Goal: Entertainment & Leisure: Consume media (video, audio)

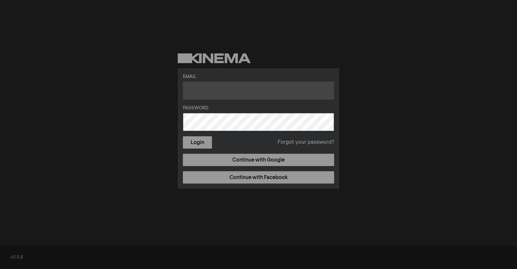
click at [225, 88] on input "text" at bounding box center [258, 90] width 151 height 18
type input "[EMAIL_ADDRESS][DOMAIN_NAME]"
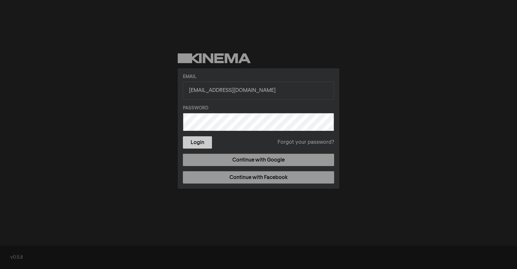
click at [206, 147] on button "Login" at bounding box center [197, 142] width 29 height 12
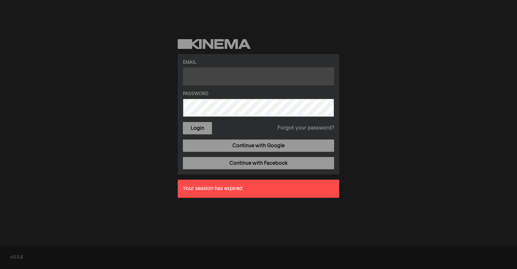
click at [211, 76] on input "text" at bounding box center [258, 76] width 151 height 18
type input "[EMAIL_ADDRESS][DOMAIN_NAME]"
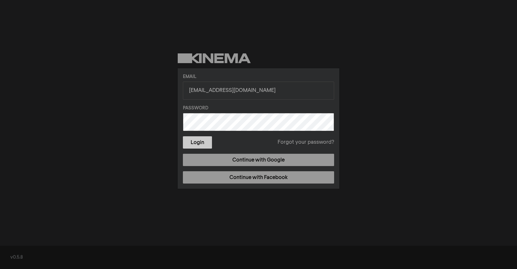
click at [186, 148] on button "Login" at bounding box center [197, 142] width 29 height 12
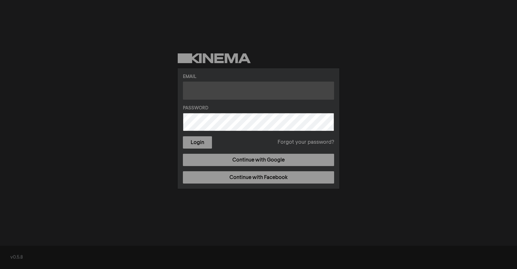
click at [215, 92] on input "text" at bounding box center [258, 90] width 151 height 18
type input "ashleypage@clinton.edu"
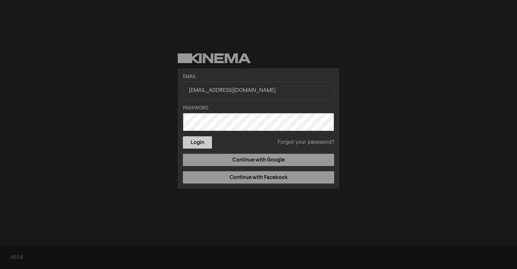
click at [203, 145] on button "Login" at bounding box center [197, 142] width 29 height 12
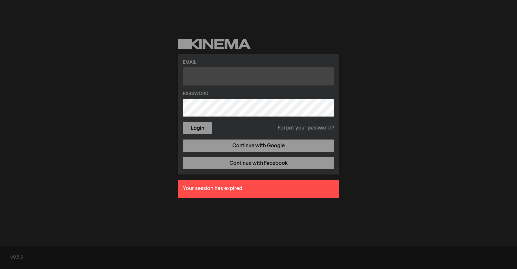
drag, startPoint x: 248, startPoint y: 75, endPoint x: 243, endPoint y: 75, distance: 4.2
click at [246, 76] on input "text" at bounding box center [258, 76] width 151 height 18
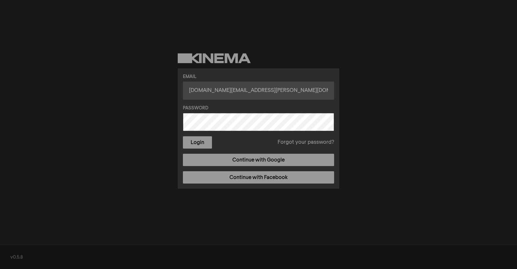
type input "[DOMAIN_NAME][EMAIL_ADDRESS][PERSON_NAME][DOMAIN_NAME]"
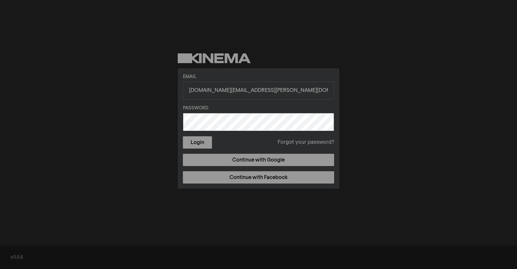
click at [183, 136] on button "Login" at bounding box center [197, 142] width 29 height 12
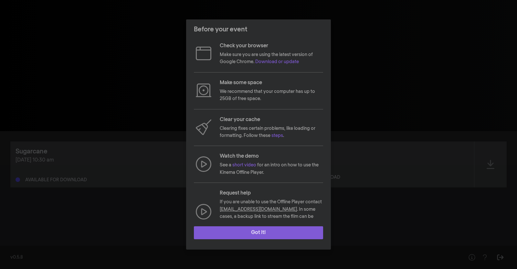
click at [274, 236] on button "Got it!" at bounding box center [258, 232] width 129 height 13
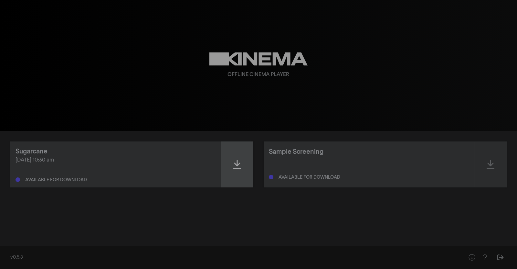
click at [237, 165] on icon at bounding box center [237, 164] width 8 height 9
click at [237, 171] on div at bounding box center [237, 164] width 32 height 46
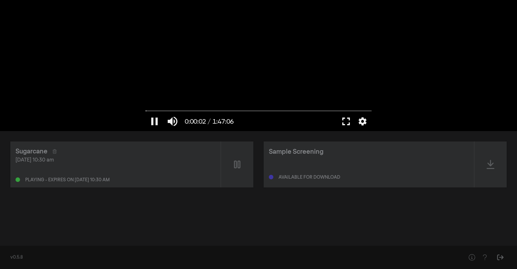
click at [346, 121] on button "fullscreen" at bounding box center [346, 121] width 18 height 19
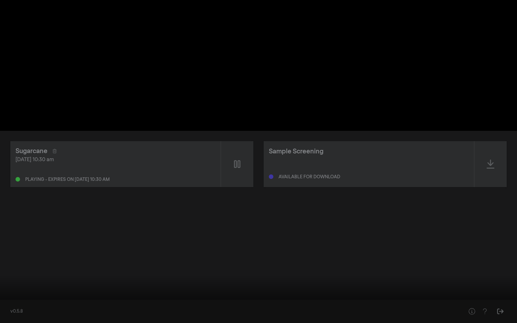
click at [14, 268] on button "pause" at bounding box center [12, 313] width 18 height 19
click at [505, 268] on button "settings" at bounding box center [505, 313] width 15 height 19
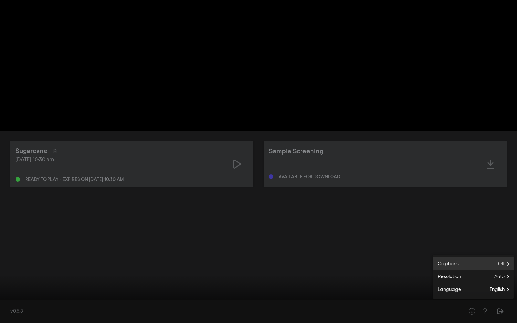
click at [440, 264] on span "Captions" at bounding box center [446, 264] width 26 height 7
click at [455, 268] on span "English" at bounding box center [453, 281] width 15 height 7
click at [476, 224] on div at bounding box center [258, 161] width 517 height 323
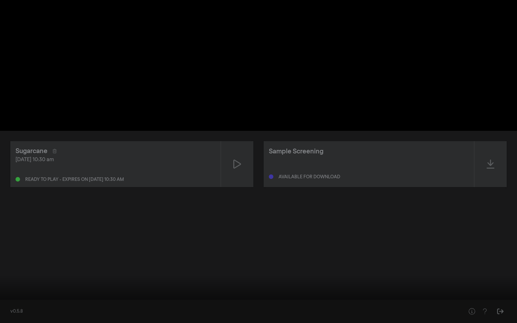
click at [508, 268] on button "settings" at bounding box center [505, 313] width 15 height 19
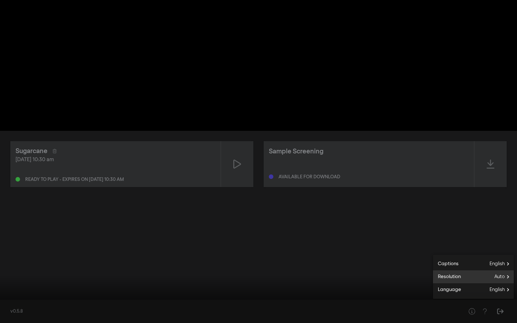
click at [451, 268] on span "Resolution" at bounding box center [447, 277] width 28 height 7
click at [454, 268] on span "1080p" at bounding box center [452, 281] width 13 height 7
click at [505, 268] on button "settings" at bounding box center [505, 313] width 15 height 19
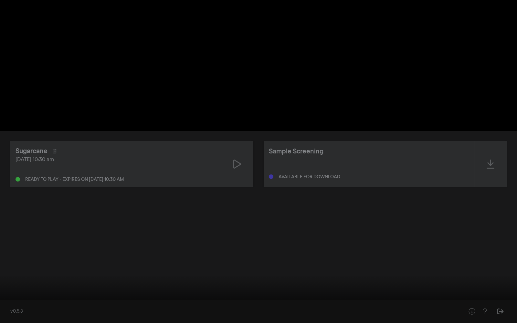
click at [10, 268] on button "play_arrow" at bounding box center [12, 313] width 18 height 19
click at [8, 268] on button "pause" at bounding box center [12, 313] width 18 height 19
click at [12, 268] on button "play_arrow" at bounding box center [12, 313] width 18 height 19
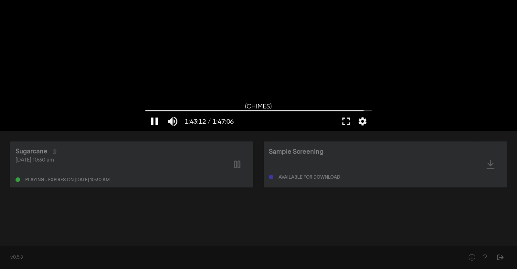
click at [155, 121] on button "pause" at bounding box center [154, 121] width 18 height 19
type input "6192.485772"
